Goal: Task Accomplishment & Management: Manage account settings

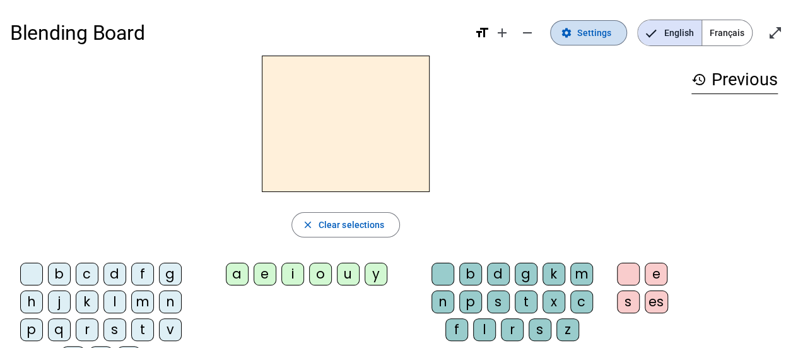
click at [588, 35] on span "Settings" at bounding box center [594, 32] width 34 height 15
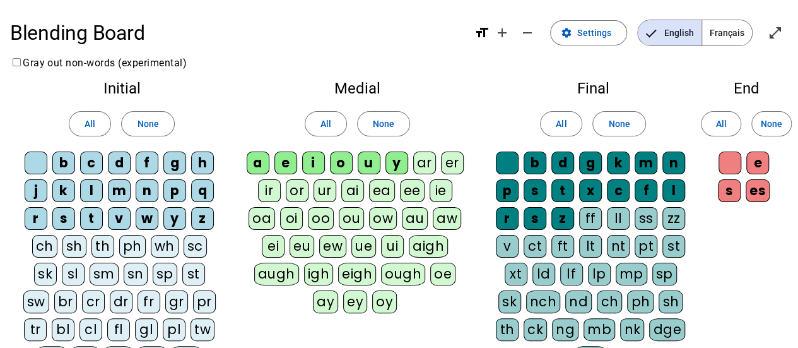
click at [33, 175] on letter-bubble at bounding box center [39, 165] width 28 height 28
click at [144, 158] on div "f" at bounding box center [147, 162] width 23 height 23
click at [122, 191] on div "m" at bounding box center [119, 190] width 23 height 23
click at [125, 218] on div "v" at bounding box center [119, 218] width 23 height 23
click at [88, 216] on div "t" at bounding box center [91, 218] width 23 height 23
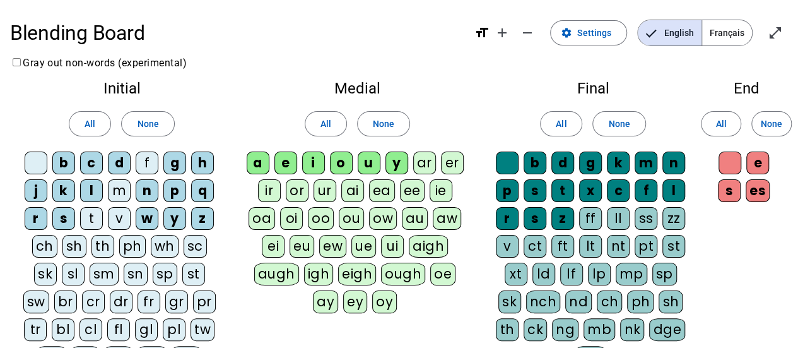
click at [71, 216] on div "s" at bounding box center [63, 218] width 23 height 23
click at [88, 194] on div "l" at bounding box center [91, 190] width 23 height 23
click at [170, 191] on div "p" at bounding box center [174, 190] width 23 height 23
click at [153, 132] on span at bounding box center [148, 124] width 52 height 30
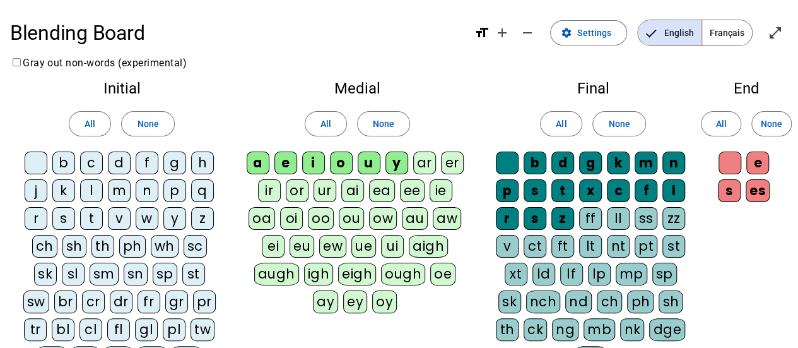
click at [40, 160] on div at bounding box center [36, 162] width 23 height 23
click at [151, 161] on div "f" at bounding box center [147, 162] width 23 height 23
click at [121, 191] on div "m" at bounding box center [119, 190] width 23 height 23
click at [88, 213] on div "t" at bounding box center [91, 218] width 23 height 23
click at [63, 218] on div "s" at bounding box center [63, 218] width 23 height 23
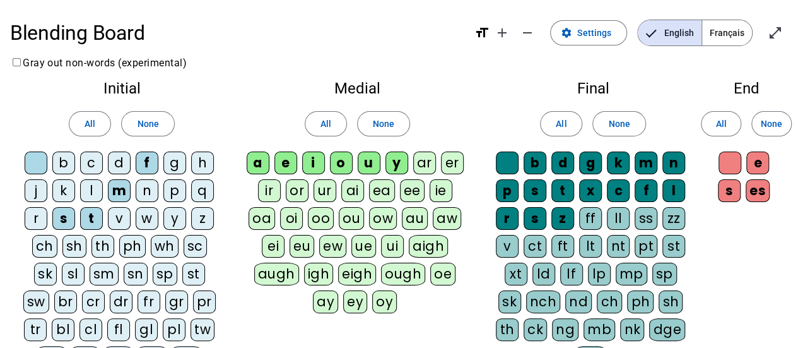
click at [95, 185] on div "l" at bounding box center [91, 190] width 23 height 23
click at [170, 194] on div "p" at bounding box center [174, 190] width 23 height 23
click at [380, 126] on span "None" at bounding box center [383, 123] width 21 height 15
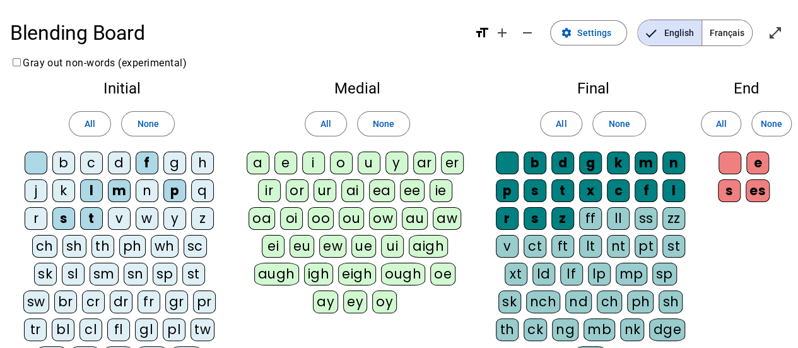
click at [304, 164] on div "i" at bounding box center [313, 162] width 23 height 23
click at [260, 158] on div "a" at bounding box center [258, 162] width 23 height 23
click at [32, 163] on div at bounding box center [36, 162] width 23 height 23
click at [32, 156] on div at bounding box center [36, 162] width 23 height 23
click at [612, 124] on span "None" at bounding box center [618, 123] width 21 height 15
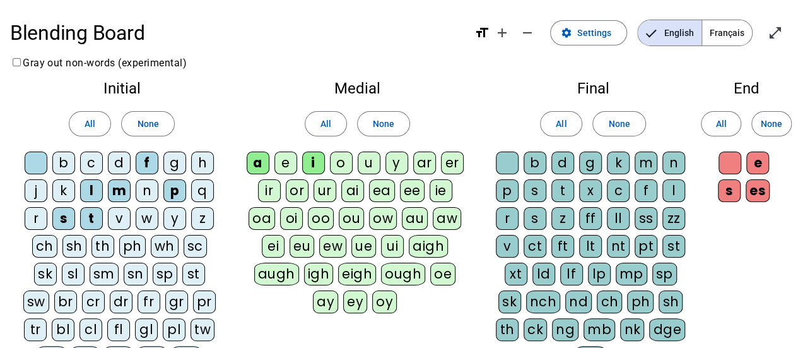
click at [509, 160] on div at bounding box center [507, 162] width 23 height 23
click at [668, 179] on div "l" at bounding box center [674, 190] width 23 height 23
click at [615, 188] on div "c" at bounding box center [618, 190] width 23 height 23
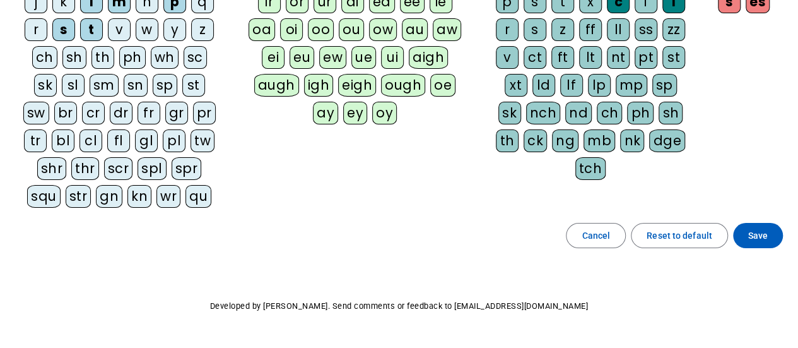
scroll to position [189, 0]
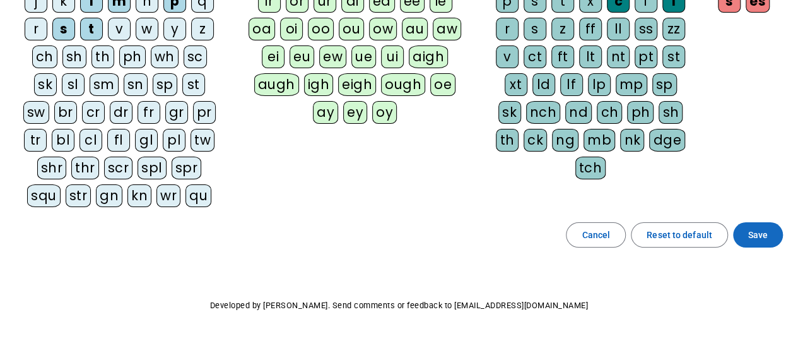
click at [761, 227] on span "Save" at bounding box center [758, 234] width 20 height 15
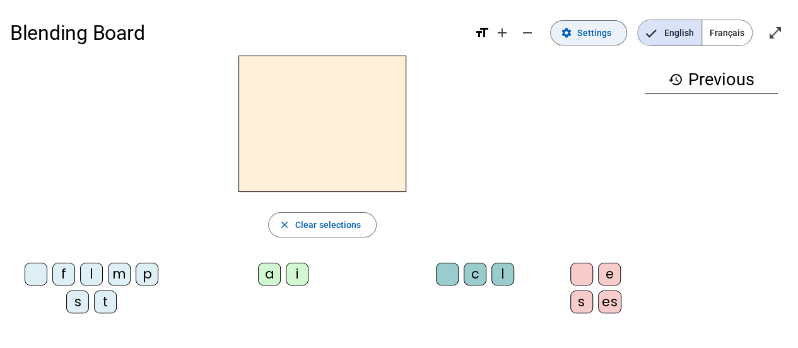
click at [601, 30] on span "Settings" at bounding box center [594, 32] width 34 height 15
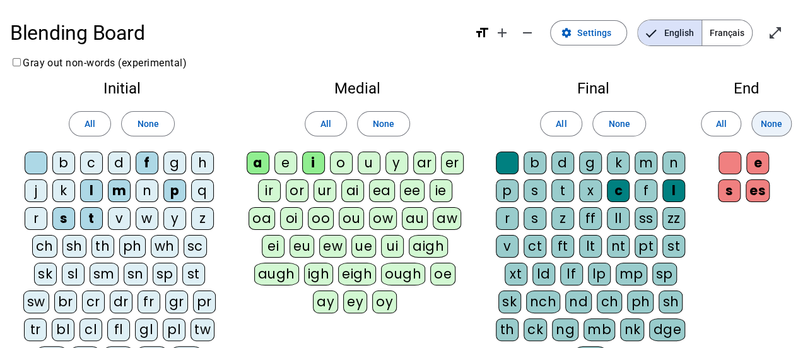
click at [767, 125] on span "None" at bounding box center [771, 123] width 21 height 15
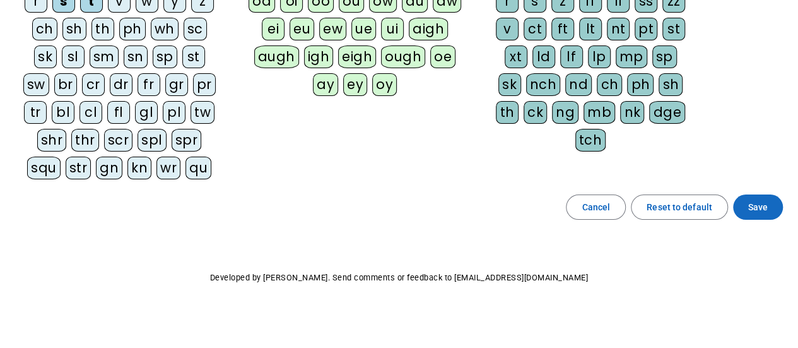
click at [762, 208] on span "Save" at bounding box center [758, 206] width 20 height 15
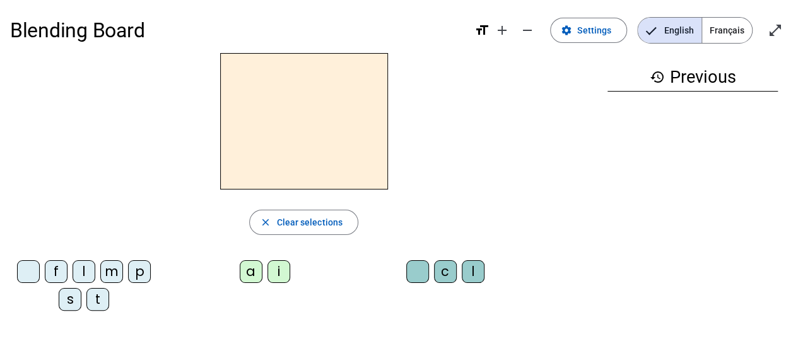
scroll to position [2, 0]
click at [56, 264] on div "f" at bounding box center [56, 272] width 23 height 23
click at [271, 274] on div "i" at bounding box center [279, 272] width 23 height 23
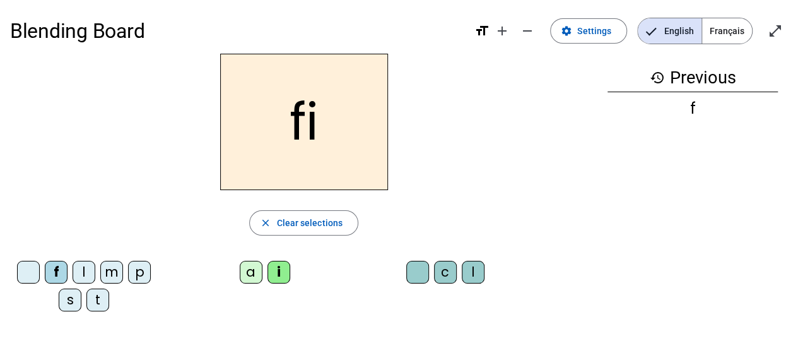
click at [468, 273] on div "l" at bounding box center [473, 272] width 23 height 23
click at [112, 266] on div "m" at bounding box center [111, 272] width 23 height 23
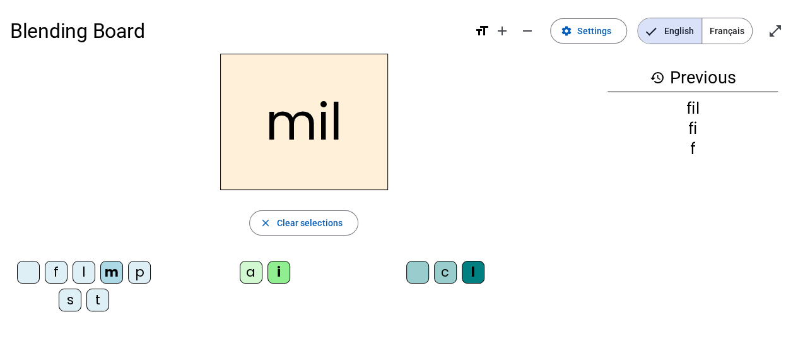
click at [250, 278] on div "a" at bounding box center [251, 272] width 23 height 23
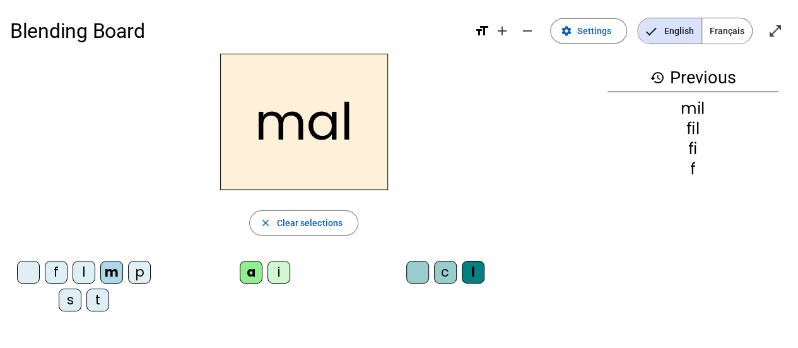
click at [418, 278] on div at bounding box center [417, 272] width 23 height 23
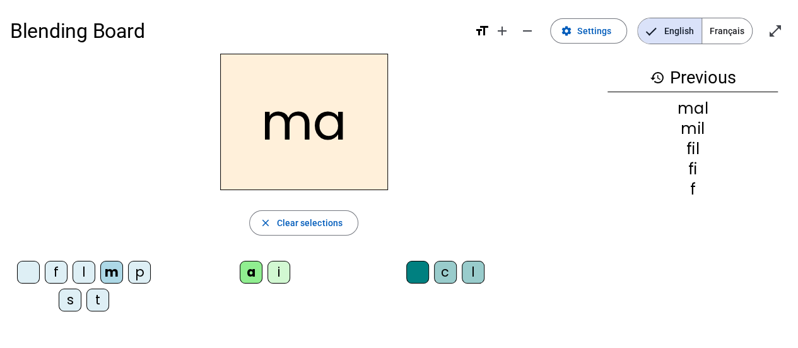
click at [91, 295] on div "t" at bounding box center [97, 299] width 23 height 23
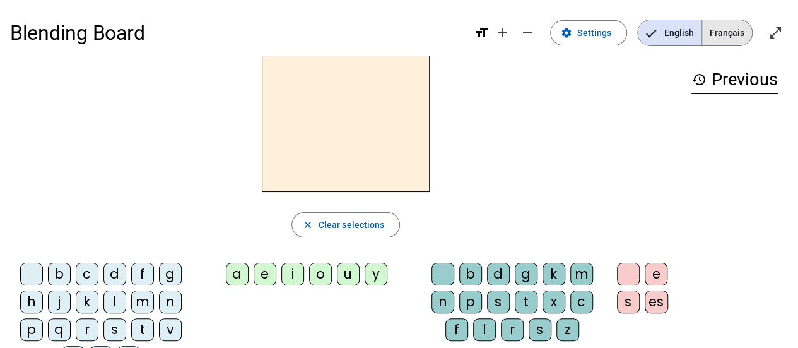
click at [716, 30] on span "Français" at bounding box center [727, 32] width 50 height 25
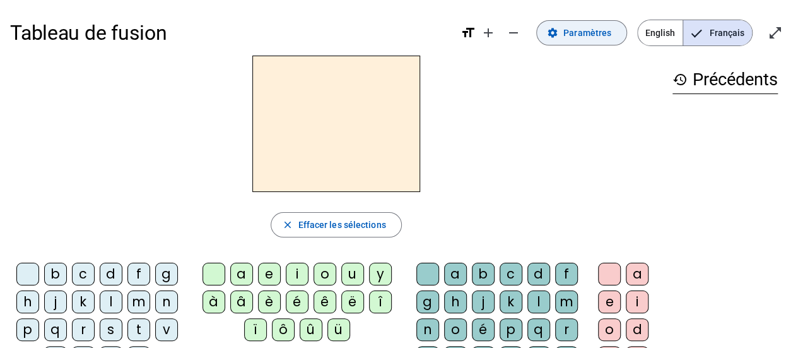
click at [567, 30] on span at bounding box center [582, 33] width 90 height 30
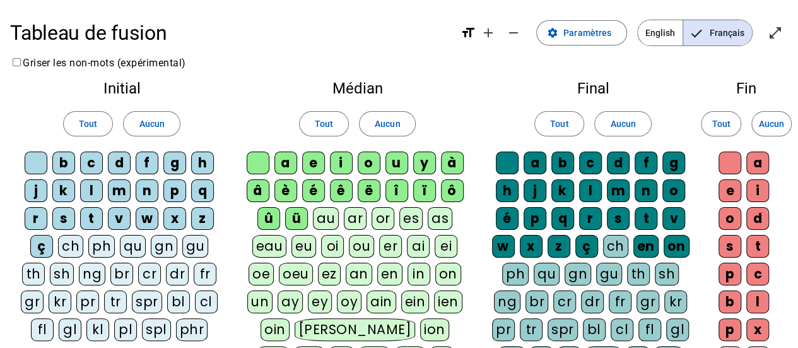
click at [144, 165] on div "f" at bounding box center [147, 162] width 23 height 23
click at [116, 192] on div "m" at bounding box center [119, 190] width 23 height 23
click at [507, 153] on div at bounding box center [507, 162] width 23 height 23
click at [138, 133] on span at bounding box center [152, 124] width 56 height 30
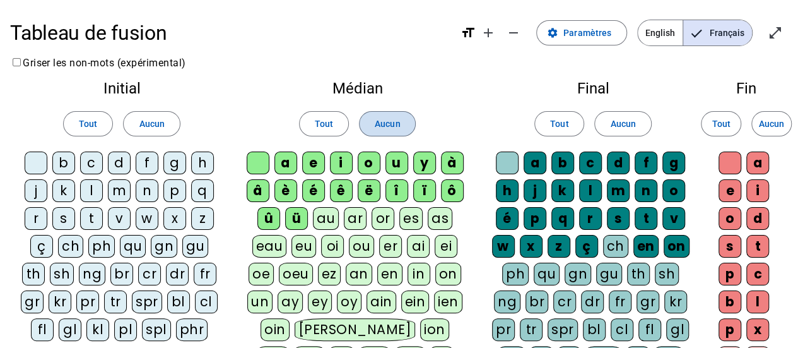
click at [376, 120] on span "Aucun" at bounding box center [387, 123] width 25 height 15
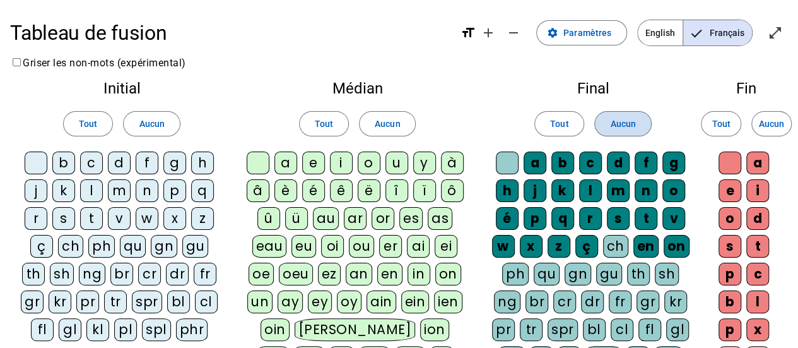
click at [625, 114] on span at bounding box center [623, 124] width 56 height 30
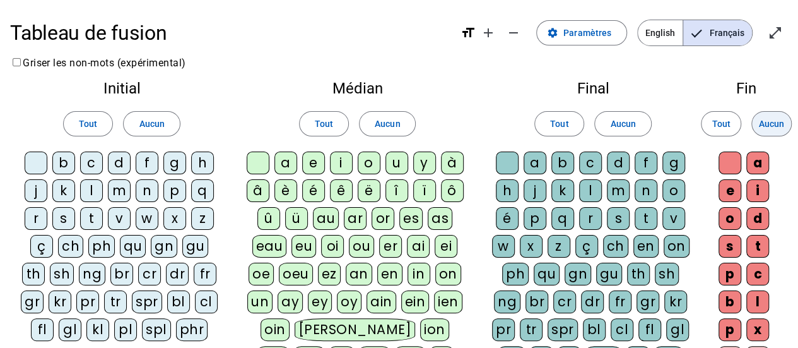
click at [776, 129] on span "Aucun" at bounding box center [771, 123] width 25 height 15
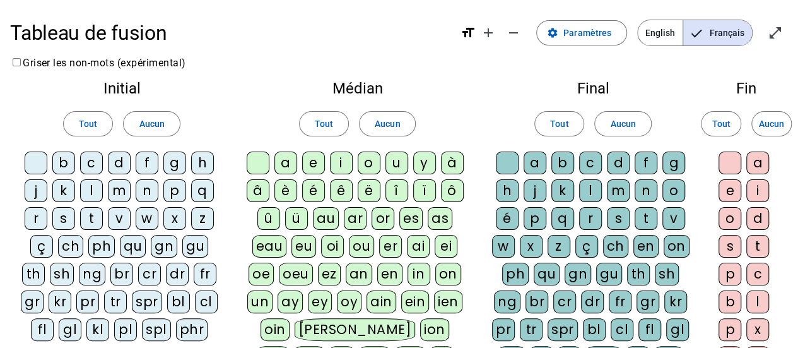
click at [142, 164] on div "f" at bounding box center [147, 162] width 23 height 23
click at [115, 189] on div "m" at bounding box center [119, 190] width 23 height 23
click at [115, 210] on div "v" at bounding box center [119, 218] width 23 height 23
click at [95, 216] on div "t" at bounding box center [91, 218] width 23 height 23
click at [57, 219] on div "s" at bounding box center [63, 218] width 23 height 23
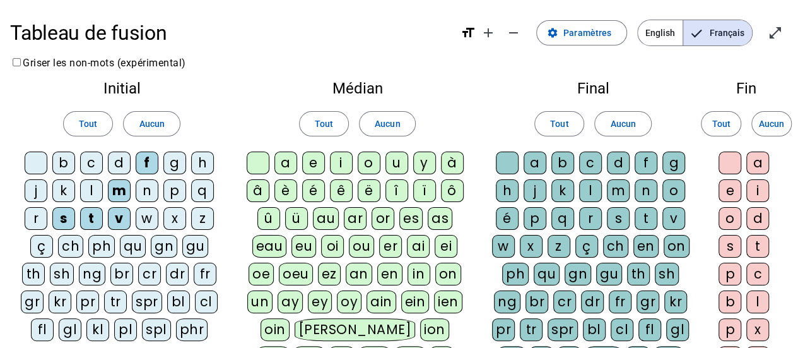
click at [90, 192] on div "l" at bounding box center [91, 190] width 23 height 23
click at [170, 194] on div "p" at bounding box center [174, 190] width 23 height 23
click at [289, 161] on div "a" at bounding box center [285, 162] width 23 height 23
click at [344, 161] on div "i" at bounding box center [341, 162] width 23 height 23
click at [590, 160] on div "c" at bounding box center [590, 162] width 23 height 23
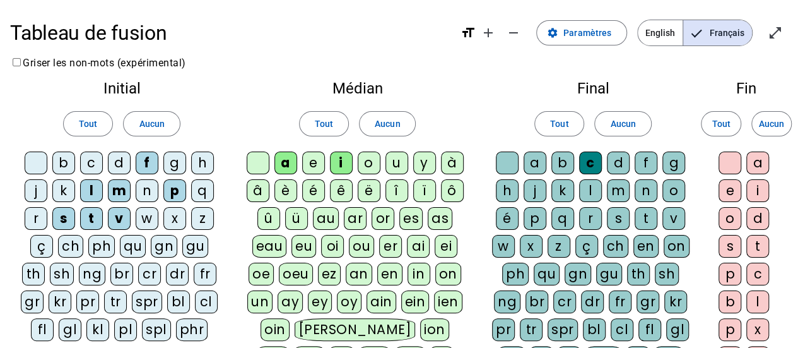
click at [590, 189] on div "l" at bounding box center [590, 190] width 23 height 23
click at [508, 165] on div at bounding box center [507, 162] width 23 height 23
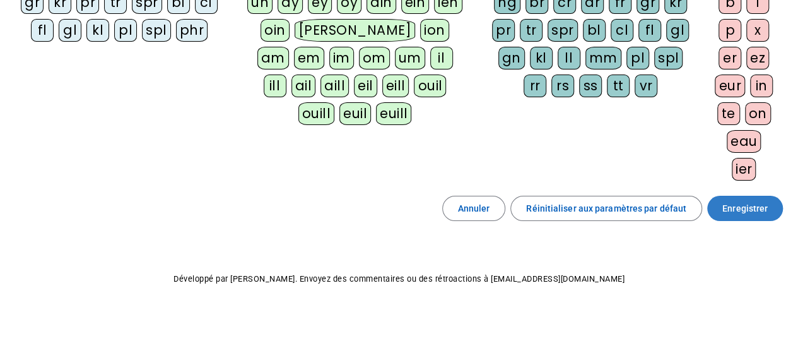
click at [755, 208] on span "Enregistrer" at bounding box center [744, 208] width 45 height 15
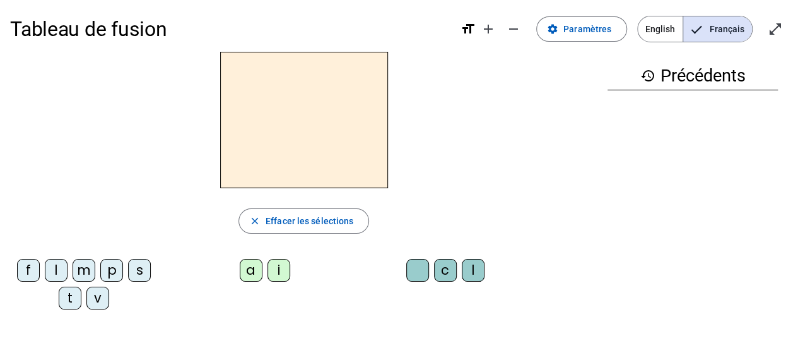
scroll to position [3, 0]
click at [297, 217] on span "Effacer les sélections" at bounding box center [310, 221] width 88 height 15
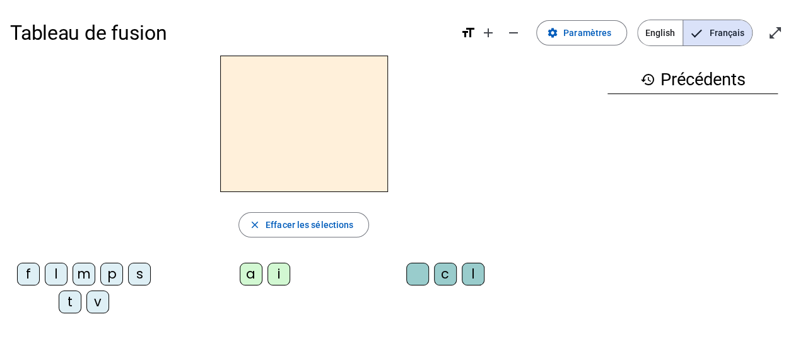
click at [659, 35] on span "English" at bounding box center [660, 32] width 45 height 25
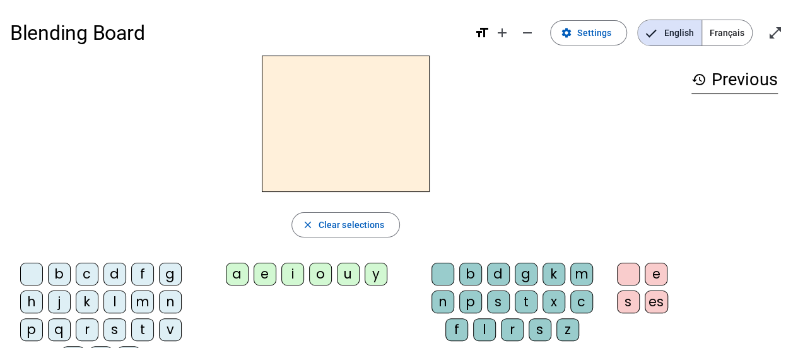
click at [729, 77] on h3 "history Previous" at bounding box center [735, 80] width 86 height 28
click at [697, 73] on mat-icon "history" at bounding box center [699, 79] width 15 height 15
click at [100, 31] on h1 "Blending Board" at bounding box center [237, 33] width 454 height 40
